Goal: Information Seeking & Learning: Learn about a topic

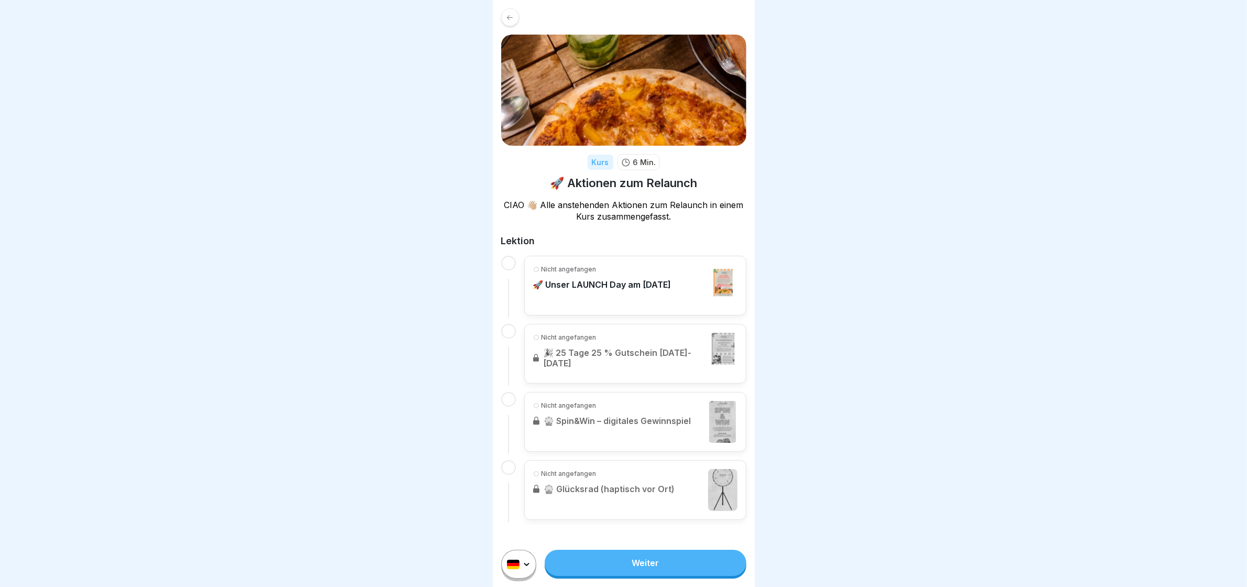
drag, startPoint x: 645, startPoint y: 575, endPoint x: 643, endPoint y: 561, distance: 14.3
click at [645, 575] on link "Weiter" at bounding box center [645, 563] width 201 height 26
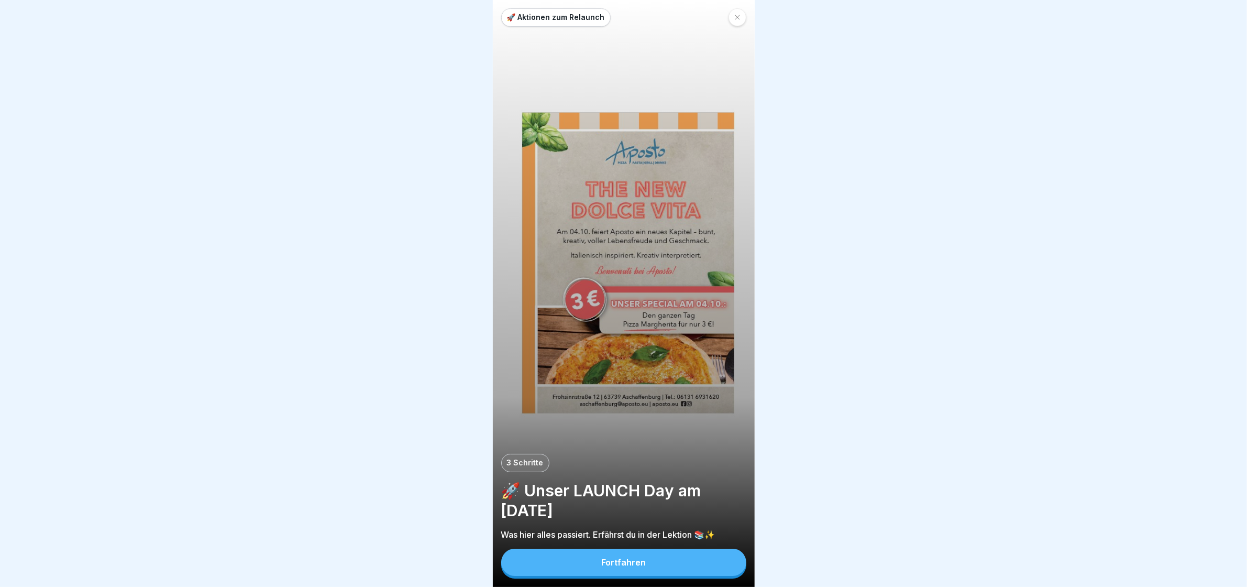
scroll to position [9, 0]
click at [632, 567] on button "Fortfahren" at bounding box center [623, 562] width 245 height 27
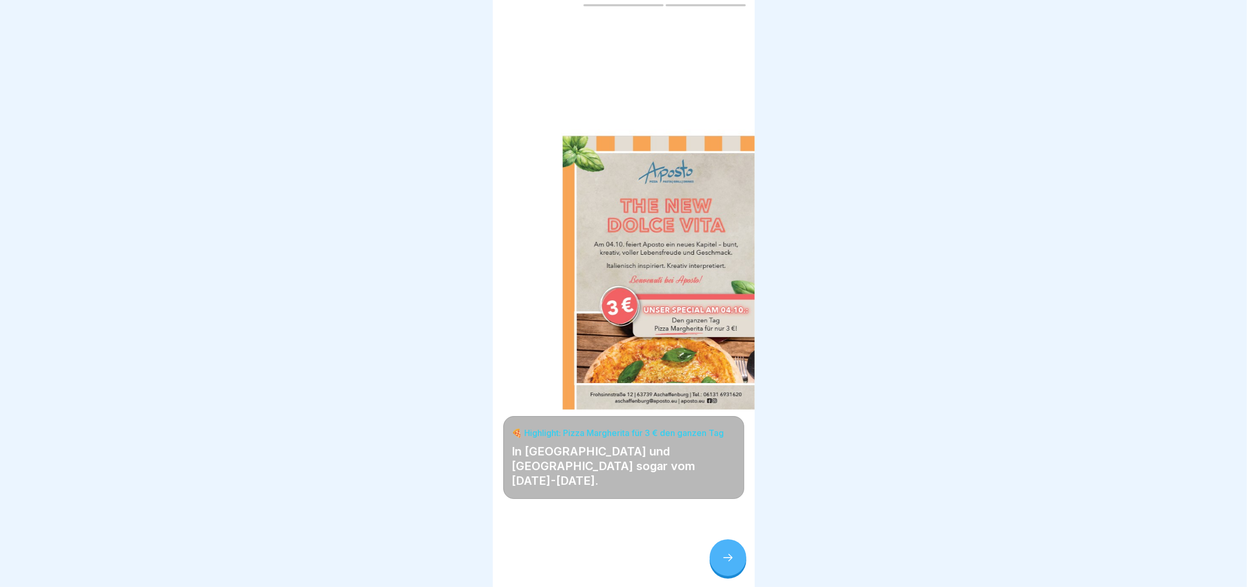
click at [582, 288] on div "🍕 Highlight: Pizza Margherita für 3 € den ganzen Tag In Mainz und Karlsruhe sog…" at bounding box center [624, 293] width 262 height 587
click at [722, 564] on icon at bounding box center [728, 557] width 13 height 13
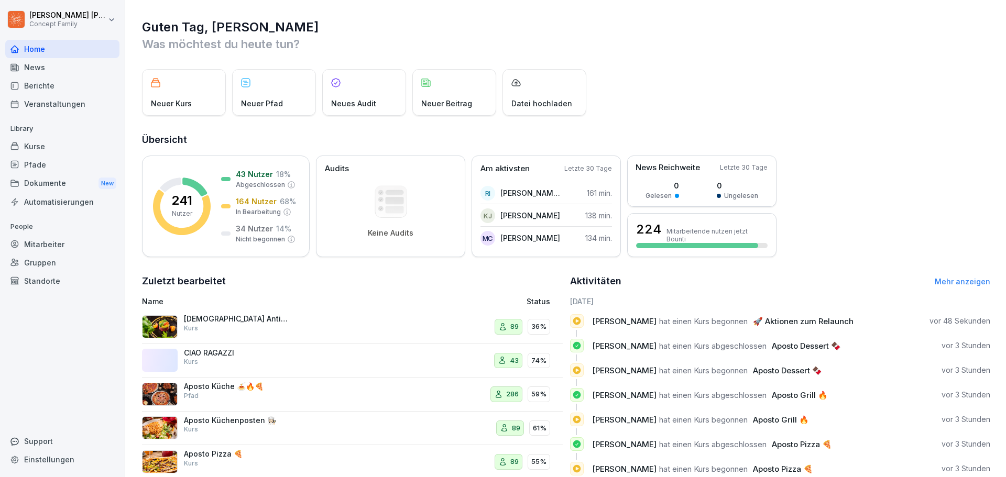
click at [37, 150] on div "Kurse" at bounding box center [62, 146] width 114 height 18
